Goal: Task Accomplishment & Management: Use online tool/utility

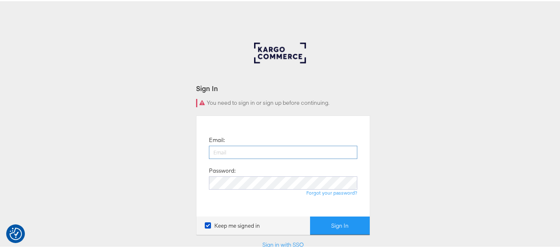
click at [289, 152] on input "email" at bounding box center [283, 151] width 148 height 13
paste input "sudheer.bheemunipalli@kargo.com"
type input "sudheer.bheemunipalli@kargo.com"
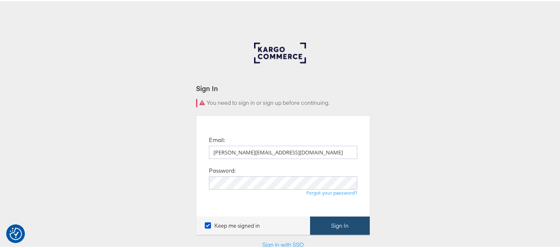
click at [341, 220] on button "Sign In" at bounding box center [340, 224] width 60 height 19
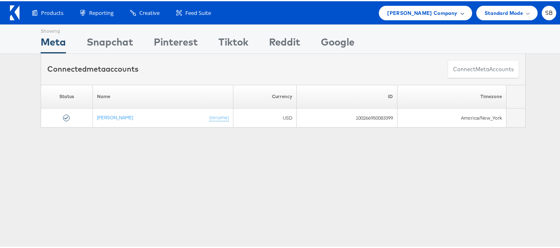
click at [438, 12] on span "[PERSON_NAME] Company" at bounding box center [422, 11] width 70 height 9
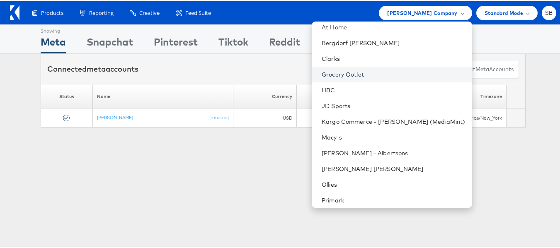
scroll to position [87, 0]
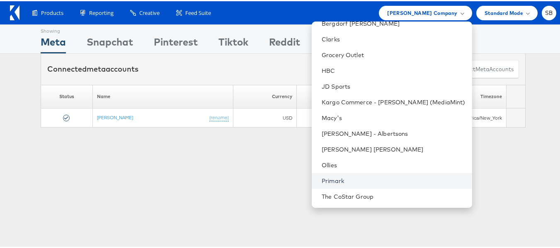
click at [350, 182] on link "Primark" at bounding box center [394, 180] width 144 height 8
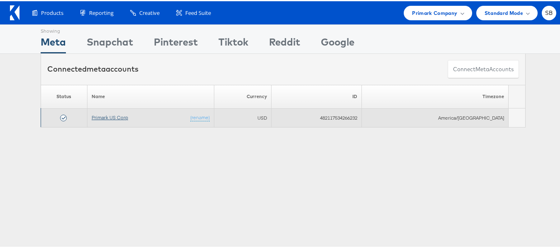
click at [109, 118] on link "Primark US Corp" at bounding box center [110, 116] width 36 height 6
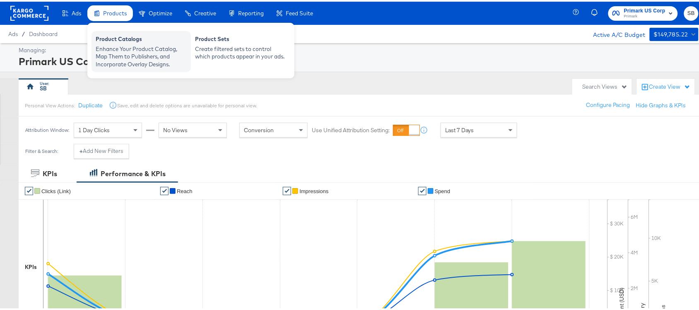
click at [122, 42] on div "Product Catalogs" at bounding box center [141, 39] width 91 height 10
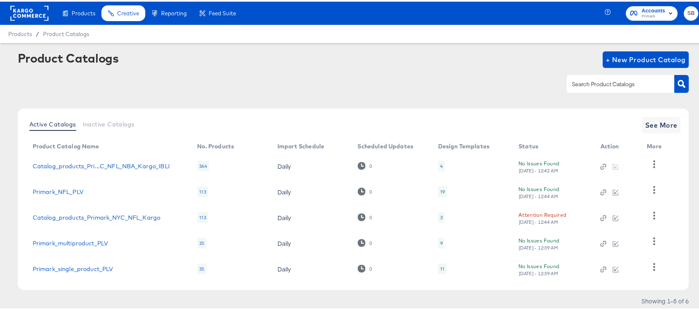
scroll to position [24, 0]
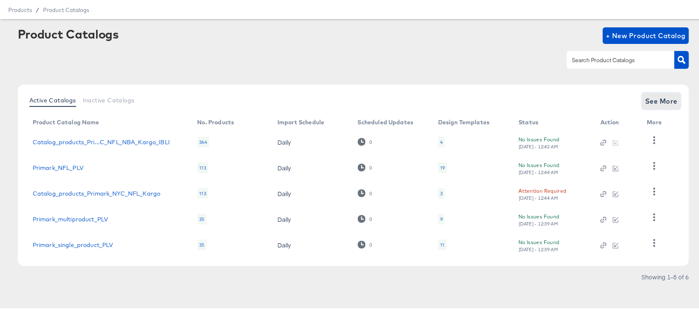
click at [653, 97] on span "See More" at bounding box center [662, 100] width 32 height 12
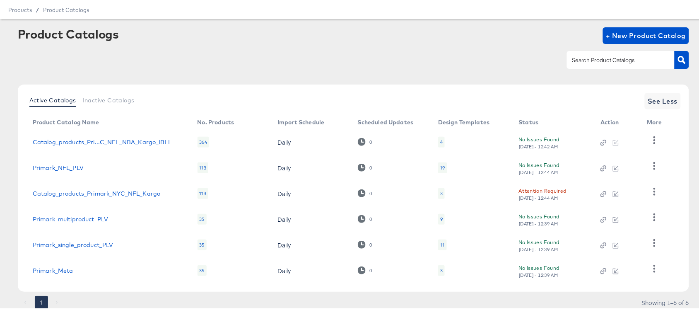
scroll to position [50, 0]
